Goal: Find specific page/section: Find specific page/section

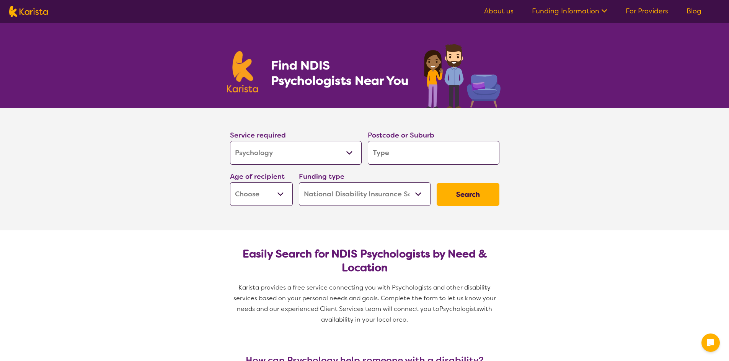
select select "Psychology"
select select "NDIS"
select select "Psychology"
select select "NDIS"
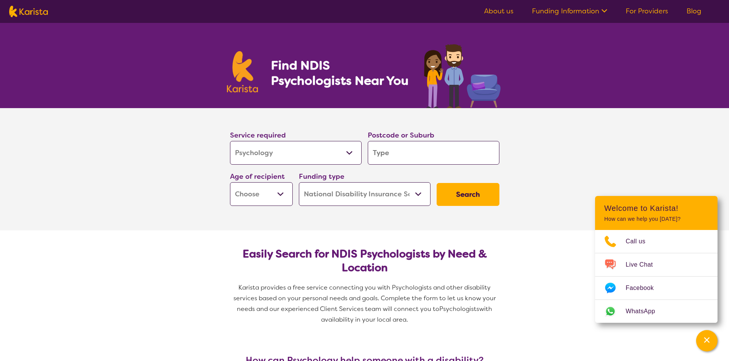
click at [398, 158] on input "search" at bounding box center [434, 153] width 132 height 24
type input "2"
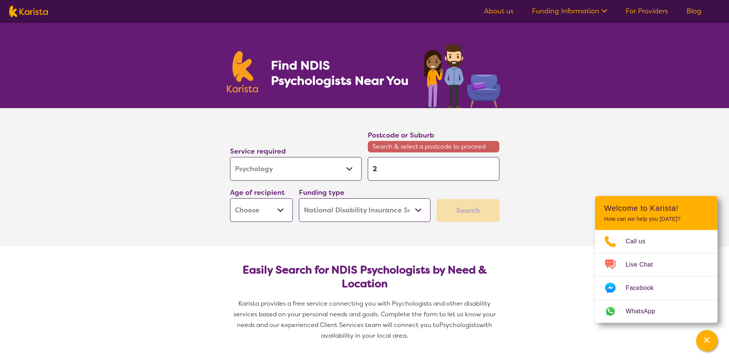
type input "23"
type input "237"
type input "2372"
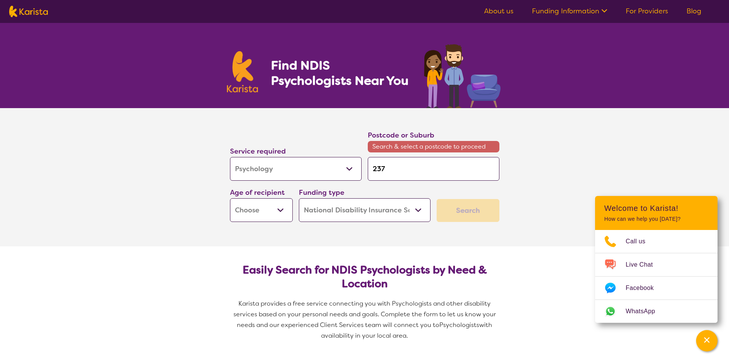
type input "2372"
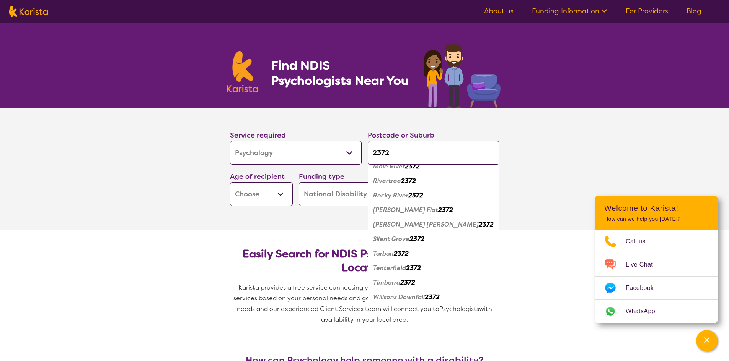
scroll to position [186, 0]
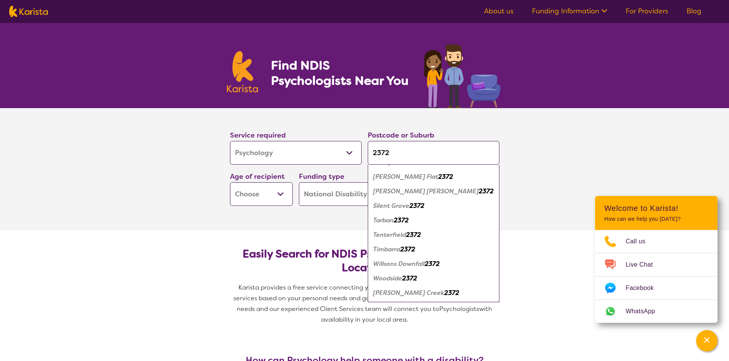
type input "2372"
click at [392, 235] on em "Tenterfield" at bounding box center [389, 235] width 33 height 8
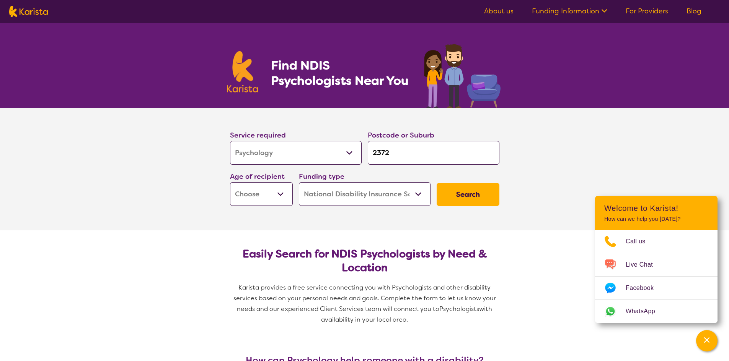
click at [280, 192] on select "Early Childhood - 0 to 9 Child - 10 to 11 Adolescent - 12 to 17 Adult - 18 to 6…" at bounding box center [261, 194] width 63 height 24
select select "AS"
click at [230, 182] on select "Early Childhood - 0 to 9 Child - 10 to 11 Adolescent - 12 to 17 Adult - 18 to 6…" at bounding box center [261, 194] width 63 height 24
select select "AS"
click at [416, 191] on select "Home Care Package (HCP) National Disability Insurance Scheme (NDIS) I don't know" at bounding box center [365, 194] width 132 height 24
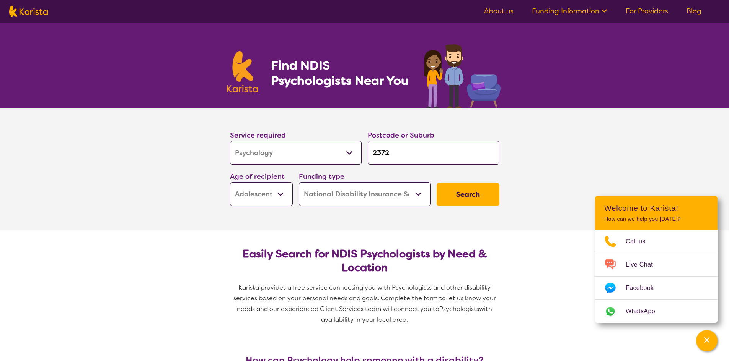
select select "i-don-t-know"
click at [299, 182] on select "Home Care Package (HCP) National Disability Insurance Scheme (NDIS) I don't know" at bounding box center [365, 194] width 132 height 24
select select "i-don-t-know"
